Goal: Information Seeking & Learning: Find specific fact

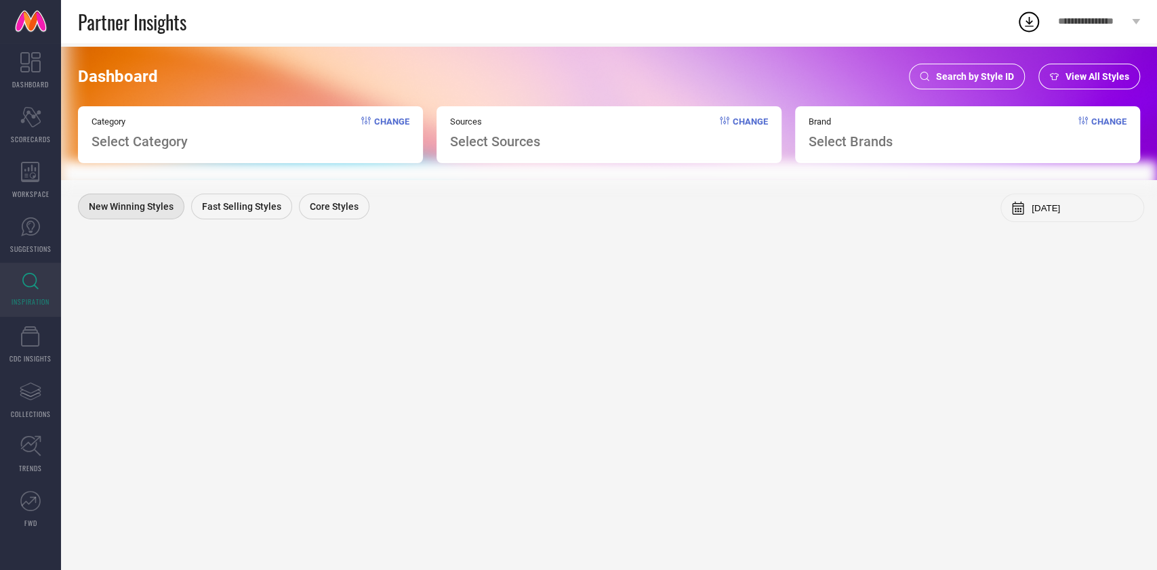
click at [970, 77] on span "Search by Style ID" at bounding box center [975, 76] width 78 height 11
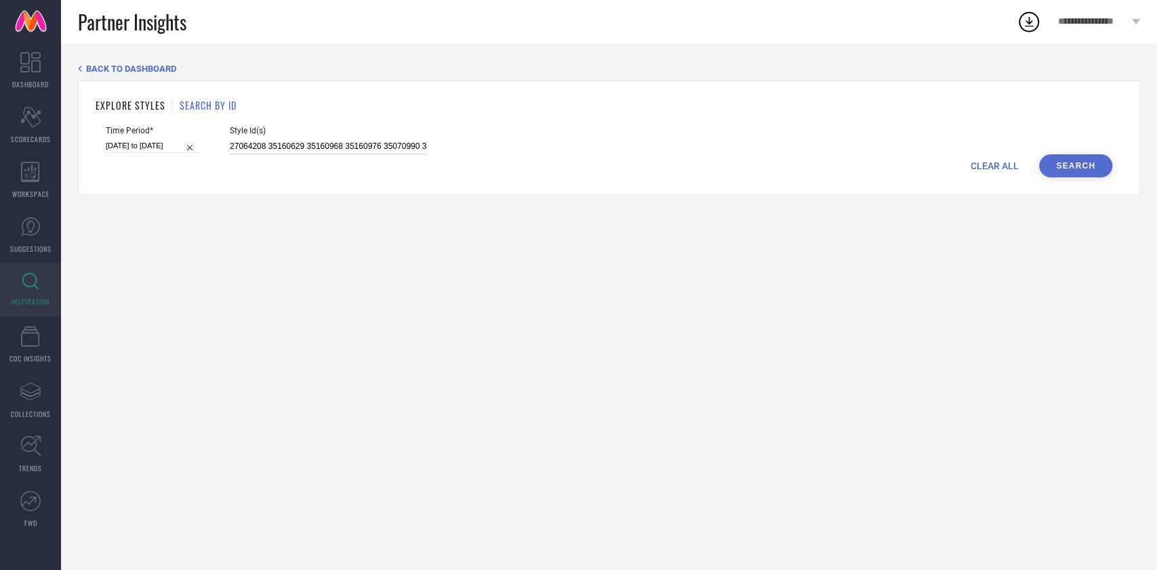
click at [392, 144] on input "27064208 35160629 35160968 35160976 35070990 35070991 35070993 35070994 3507099…" at bounding box center [328, 147] width 196 height 16
paste input
click at [157, 144] on input "[DATE] to [DATE]" at bounding box center [152, 146] width 93 height 14
select select "7"
select select "2025"
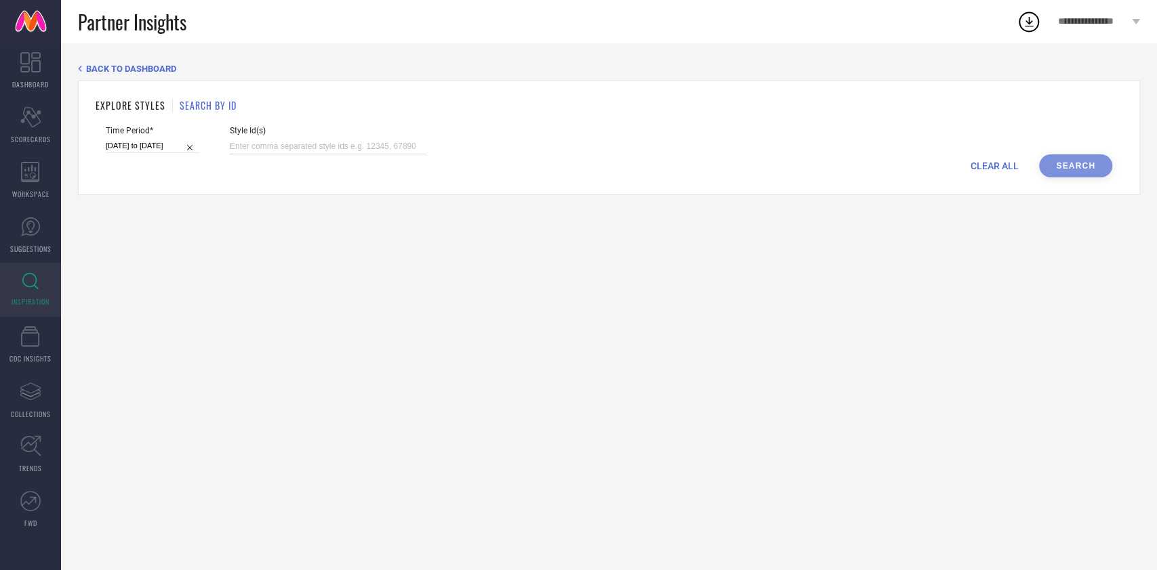
select select "8"
select select "2025"
click at [283, 138] on div "Style Id(s)" at bounding box center [328, 140] width 196 height 28
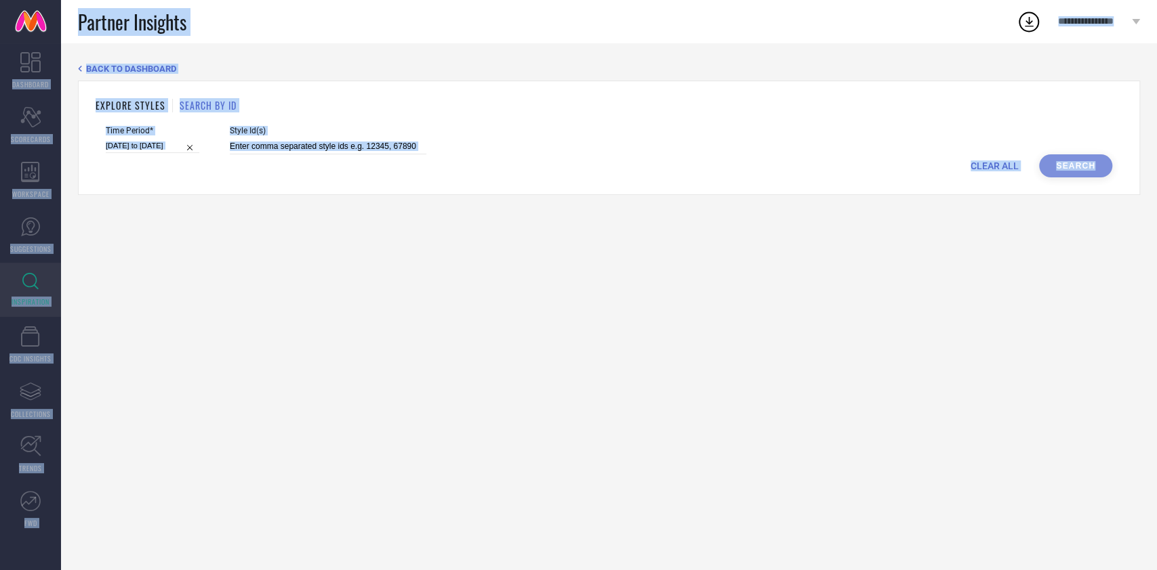
click at [283, 138] on div "Style Id(s)" at bounding box center [328, 140] width 196 height 28
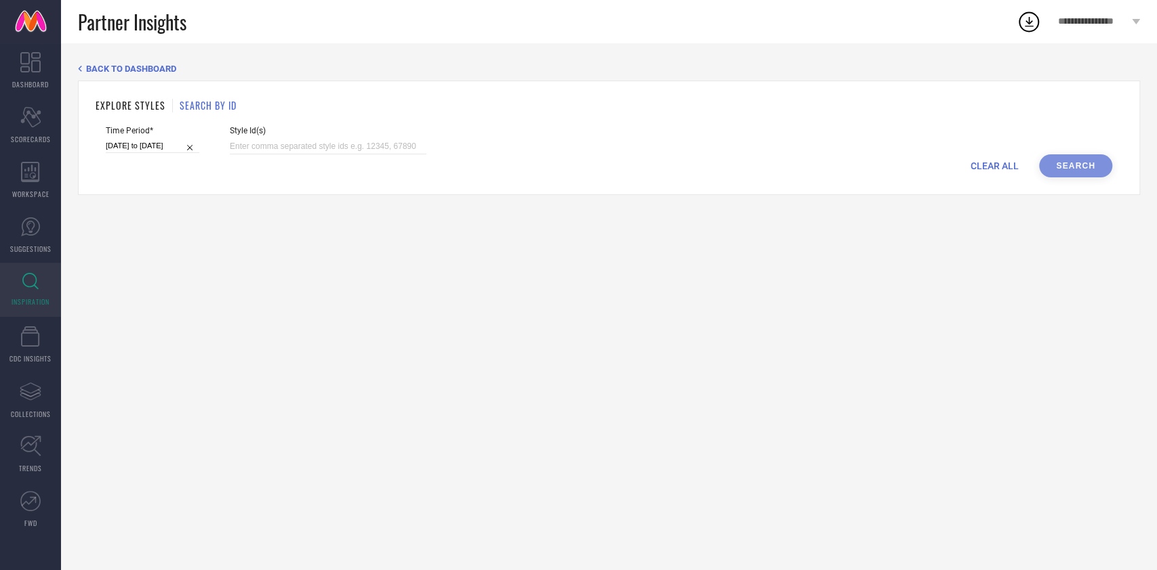
click at [283, 139] on div at bounding box center [328, 147] width 196 height 16
click at [291, 152] on input at bounding box center [328, 147] width 196 height 16
click at [309, 304] on div "BACK TO DASHBOARD EXPLORE STYLES SEARCH BY ID Time Period* [DATE] to [DATE] Sty…" at bounding box center [609, 306] width 1096 height 527
click at [304, 141] on input at bounding box center [328, 147] width 196 height 16
paste input "21237306 20227636 20227638 20230218 21759858 31813289 31813290 31813291 3181329…"
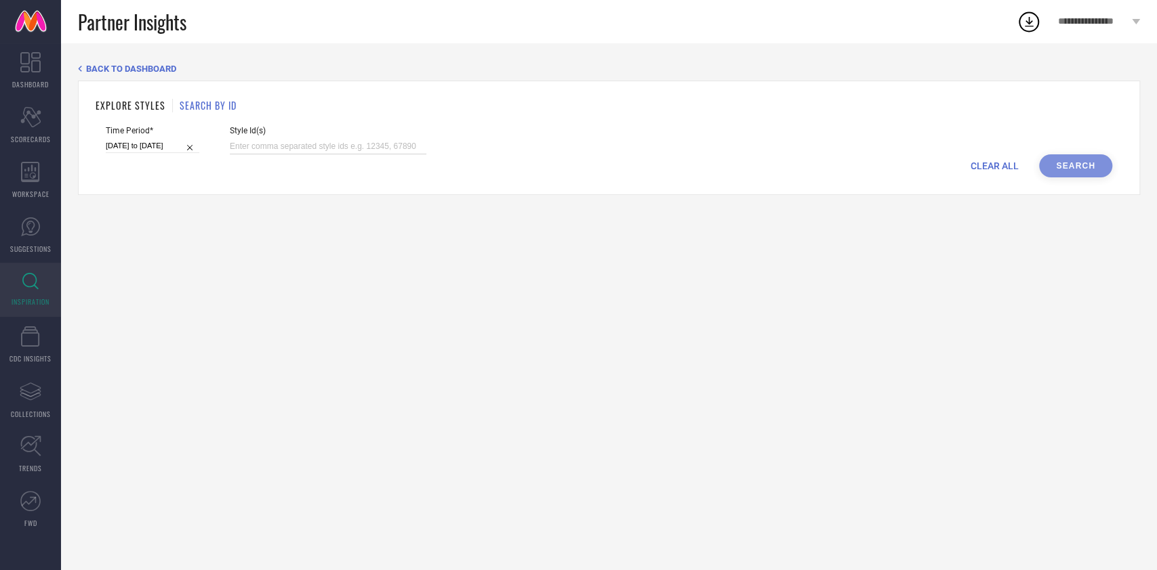
type input "21237306 20227636 20227638 20230218 21759858 31813289 31813290 31813291 3181329…"
select select "7"
select select "2025"
select select "8"
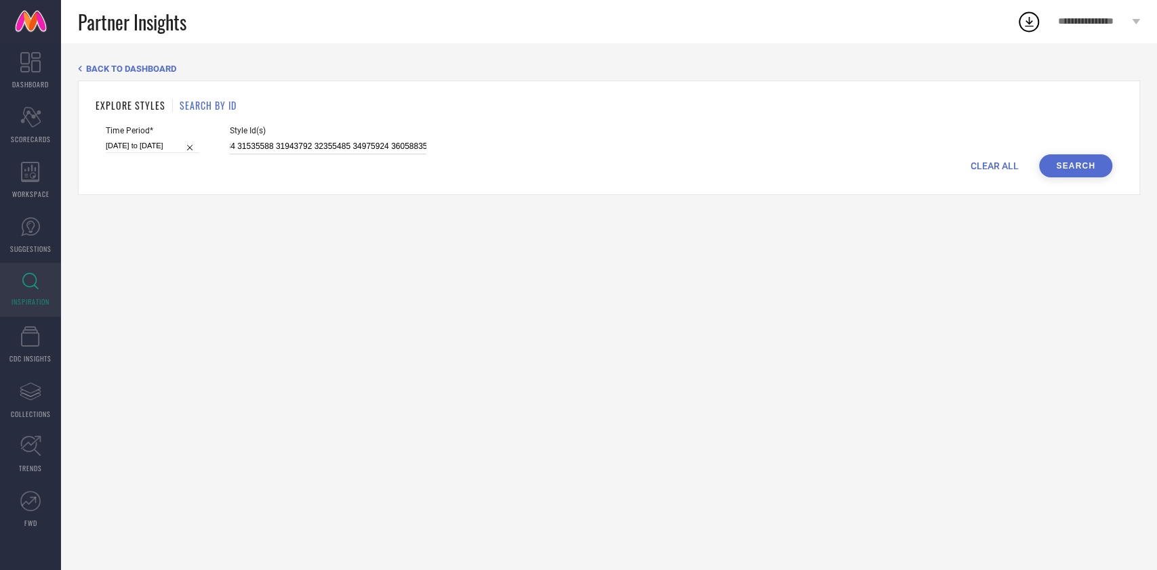
select select "2025"
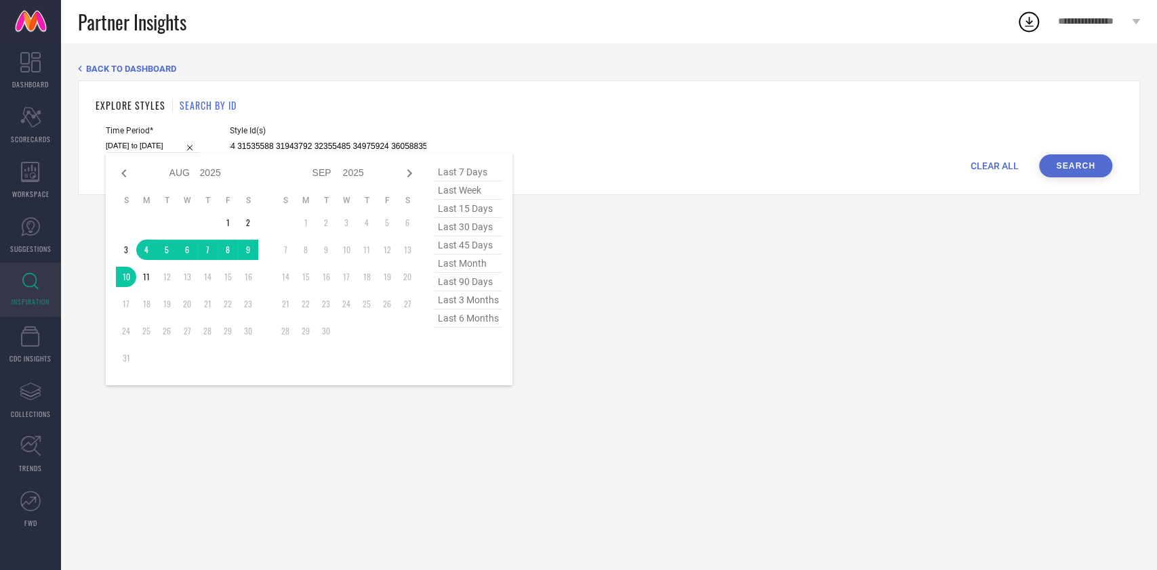
click at [159, 144] on input "[DATE] to [DATE]" at bounding box center [152, 146] width 93 height 14
type input "21237306 20227636 20227638 20230218 21759858 31813289 31813290 31813291 3181329…"
click at [466, 173] on span "last 7 days" at bounding box center [468, 172] width 68 height 18
type input "[DATE] to [DATE]"
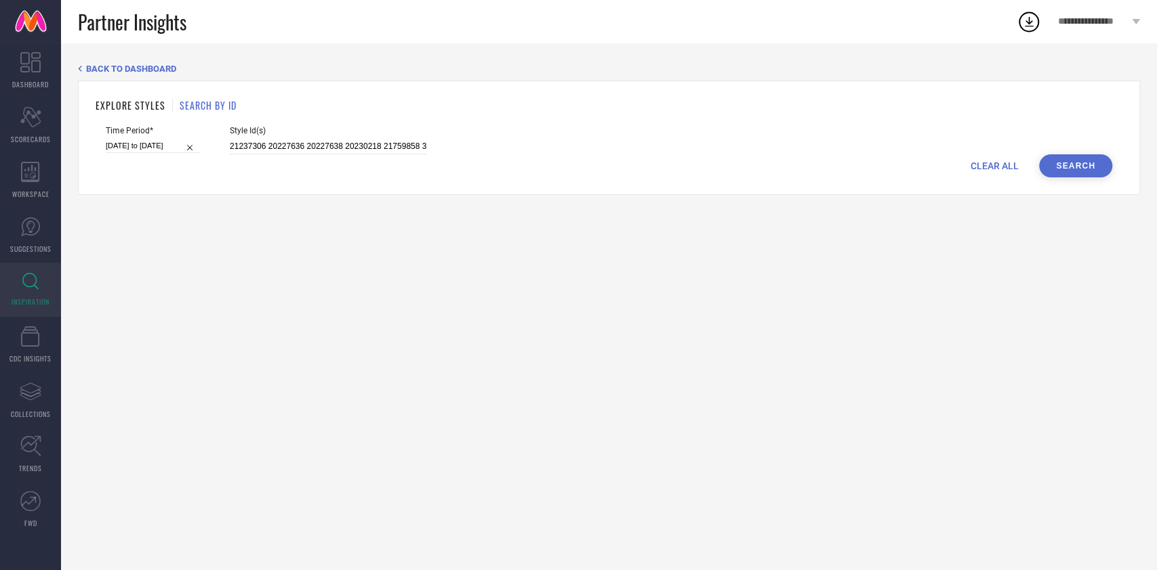
click at [1081, 167] on button "Search" at bounding box center [1075, 165] width 73 height 23
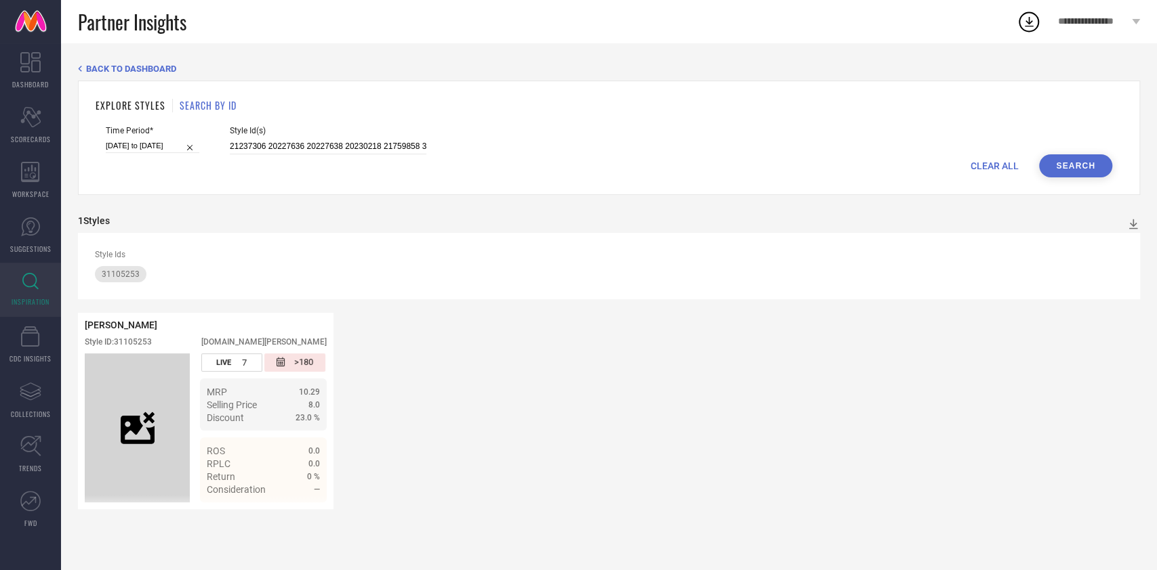
click at [154, 146] on input "[DATE] to [DATE]" at bounding box center [152, 146] width 93 height 14
select select "7"
select select "2025"
select select "8"
select select "2025"
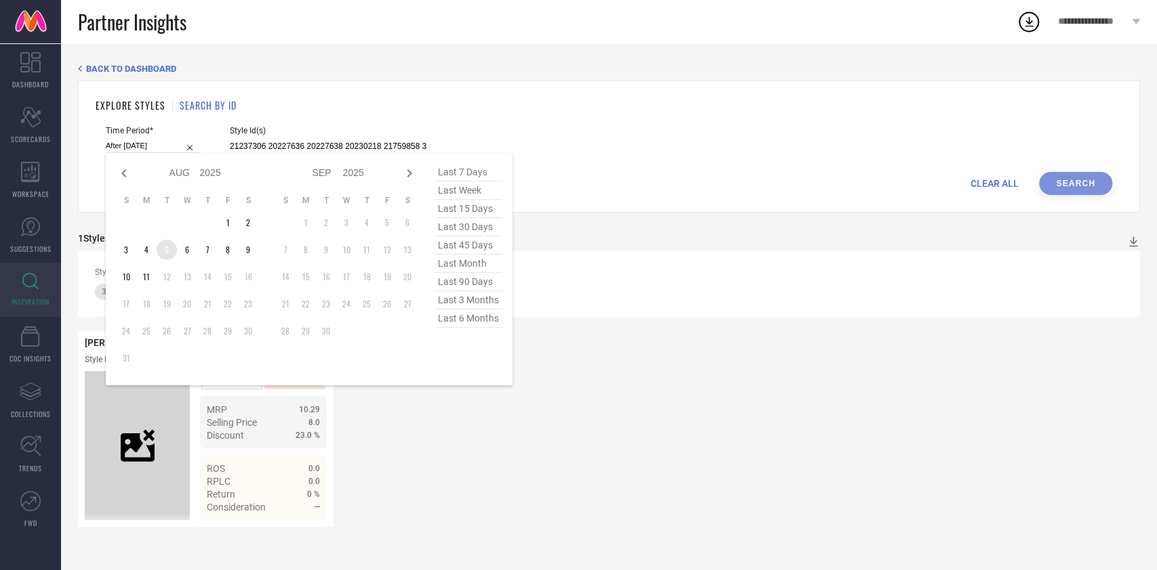
click at [165, 254] on td "5" at bounding box center [167, 250] width 20 height 20
type input "[DATE] to [DATE]"
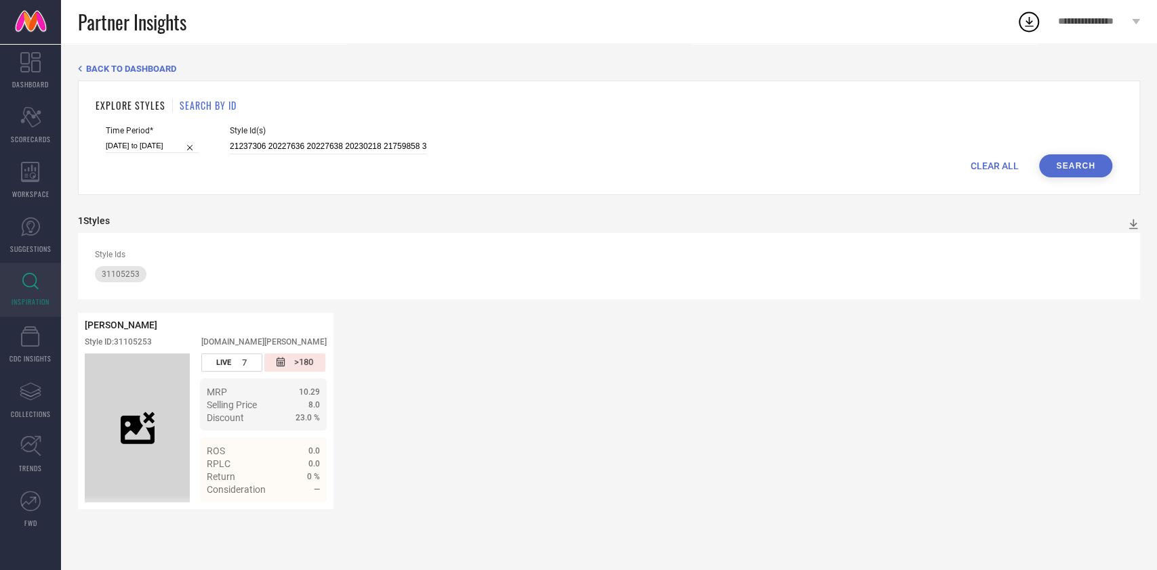
click at [1083, 169] on button "Search" at bounding box center [1075, 165] width 73 height 23
click at [119, 341] on div "Style ID: 31105253" at bounding box center [118, 341] width 67 height 9
copy div "31105253"
